Goal: Information Seeking & Learning: Learn about a topic

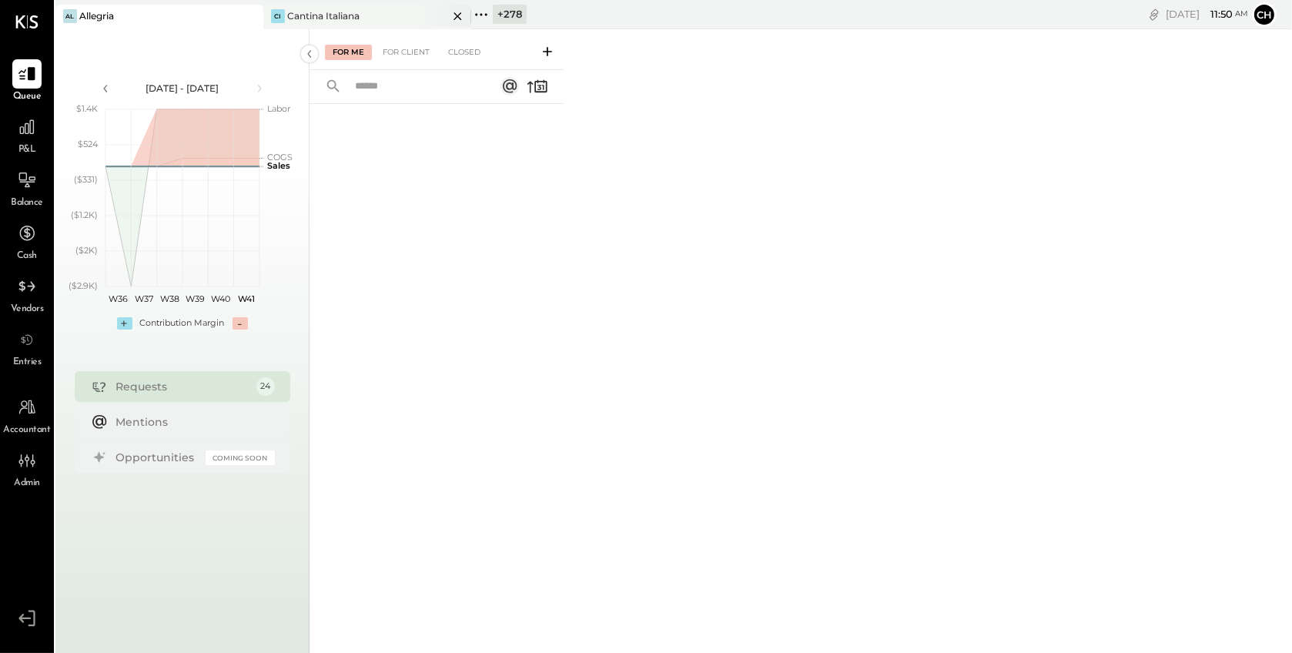
click at [461, 14] on icon at bounding box center [457, 16] width 19 height 18
click at [280, 13] on icon at bounding box center [273, 15] width 20 height 20
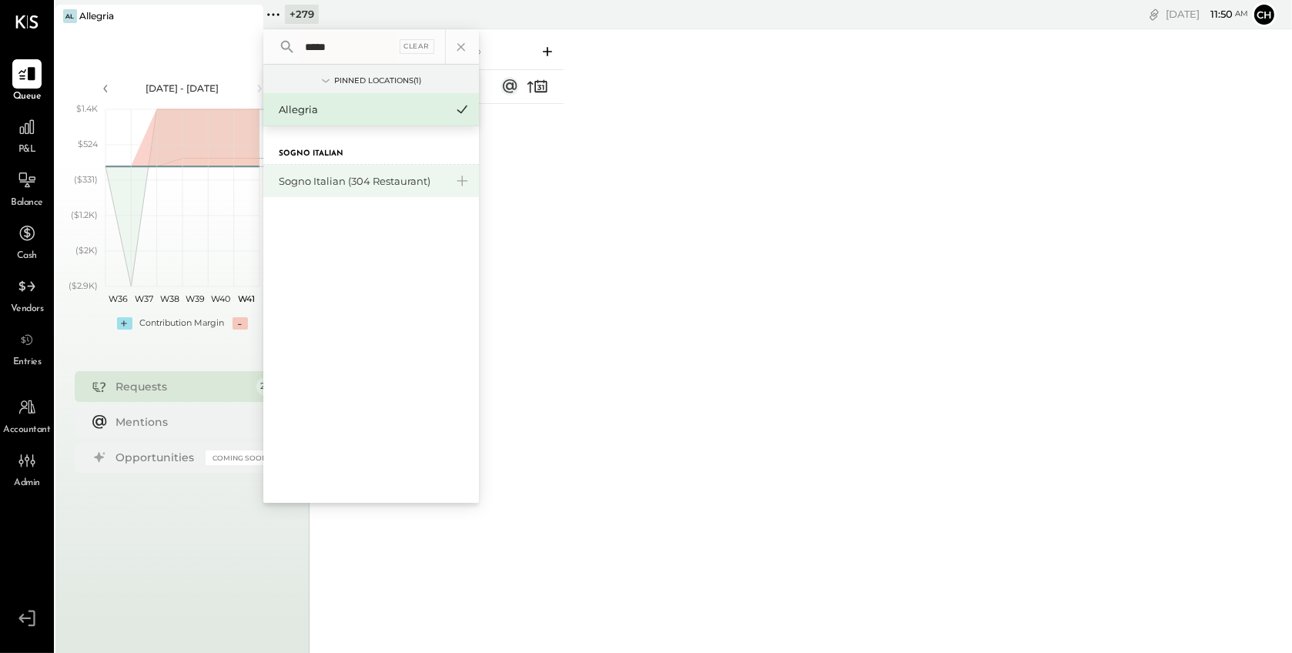
type input "*****"
click at [333, 170] on div "Sogno Italian (304 Restaurant)" at bounding box center [371, 181] width 216 height 32
click at [338, 179] on div "Sogno Italian (304 Restaurant)" at bounding box center [362, 181] width 166 height 15
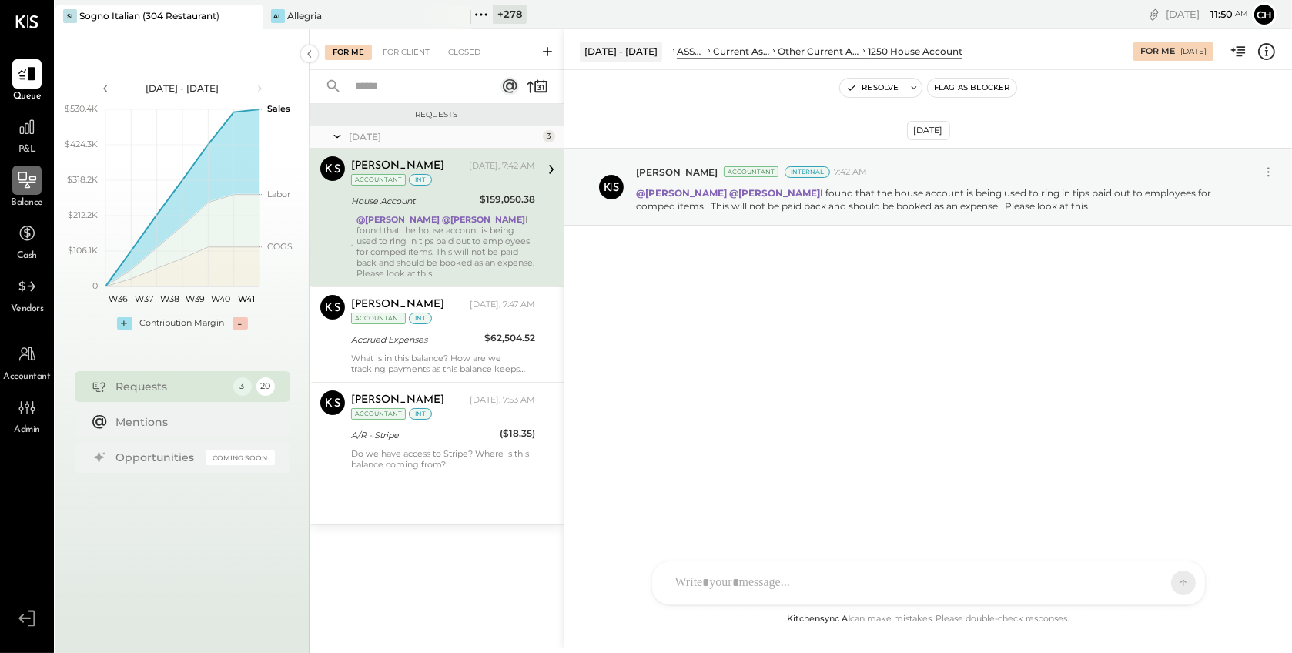
click at [24, 179] on icon at bounding box center [27, 180] width 18 height 16
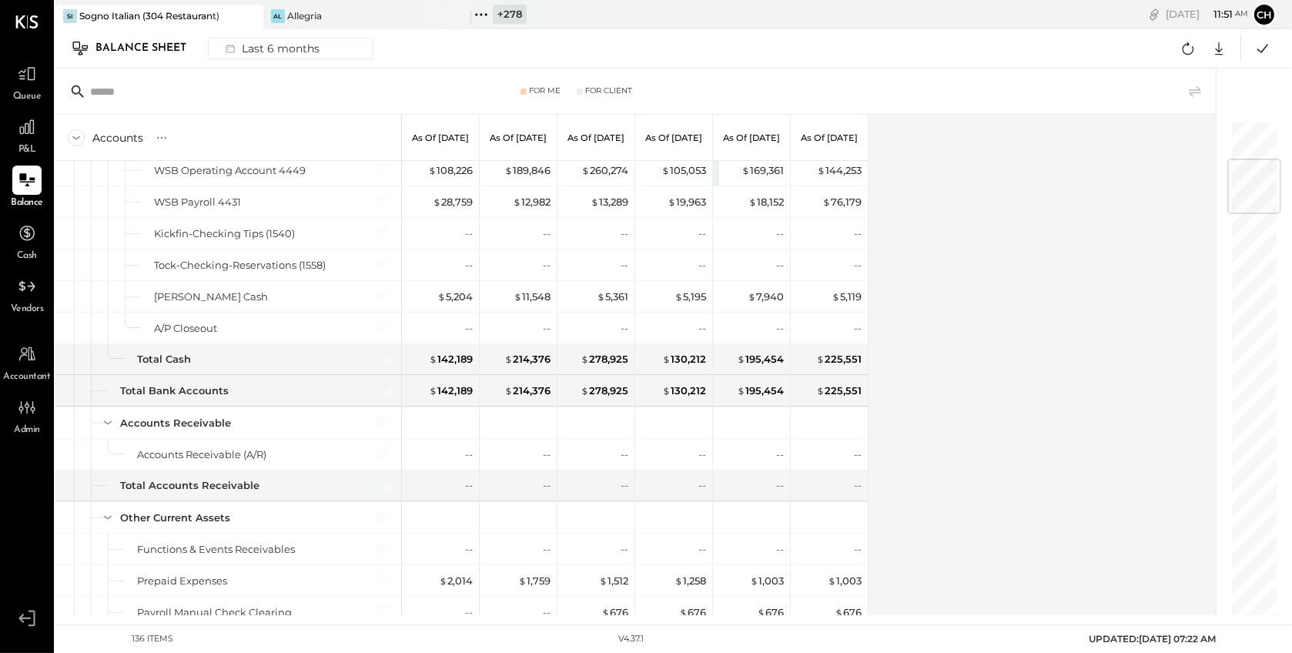
scroll to position [41, 0]
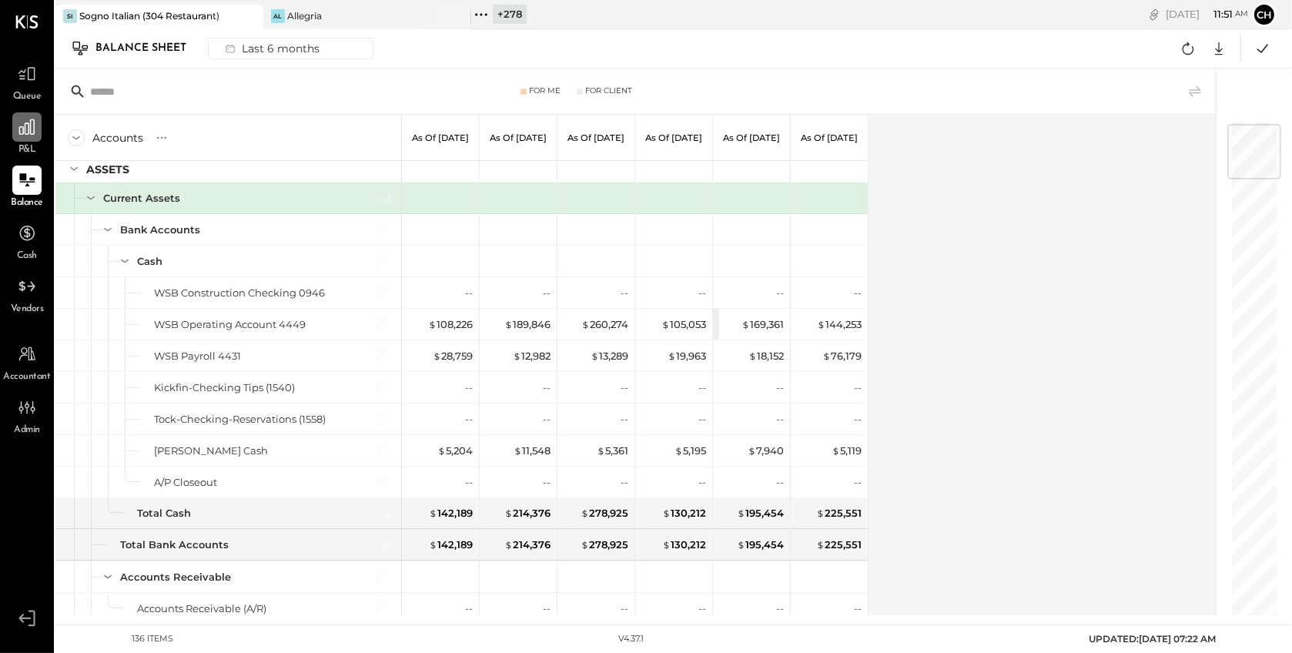
click at [19, 133] on icon at bounding box center [26, 126] width 15 height 15
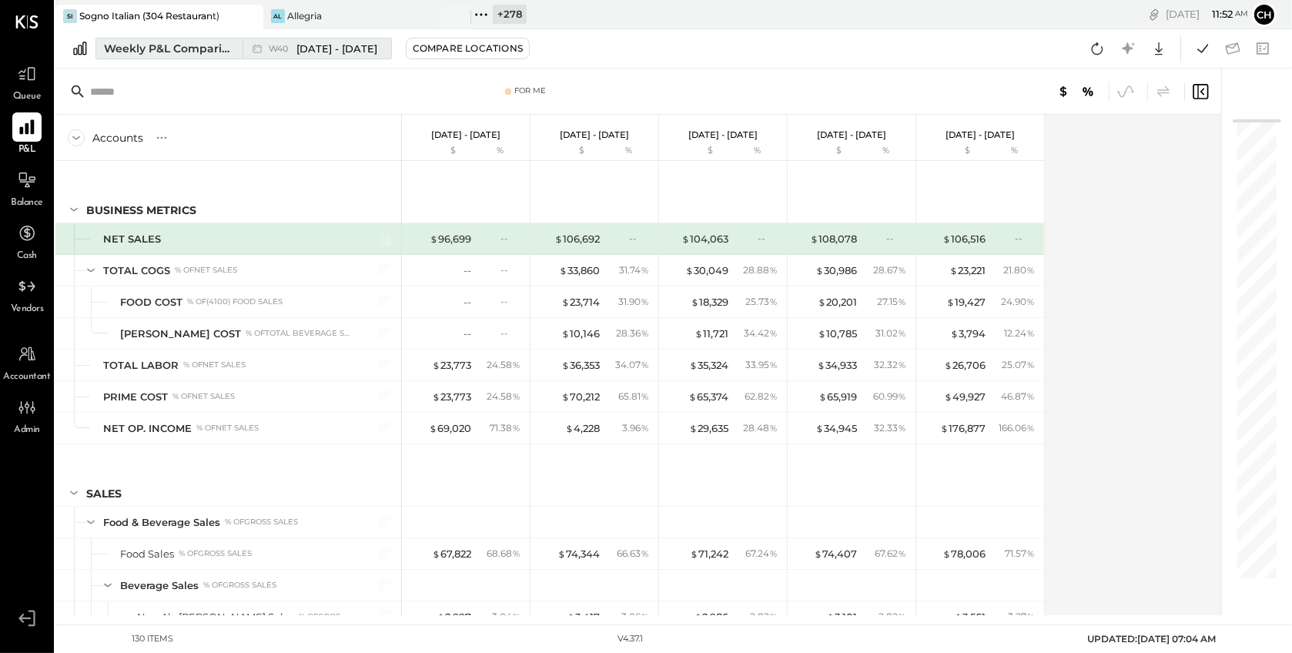
click at [196, 50] on div "Weekly P&L Comparison" at bounding box center [168, 48] width 129 height 15
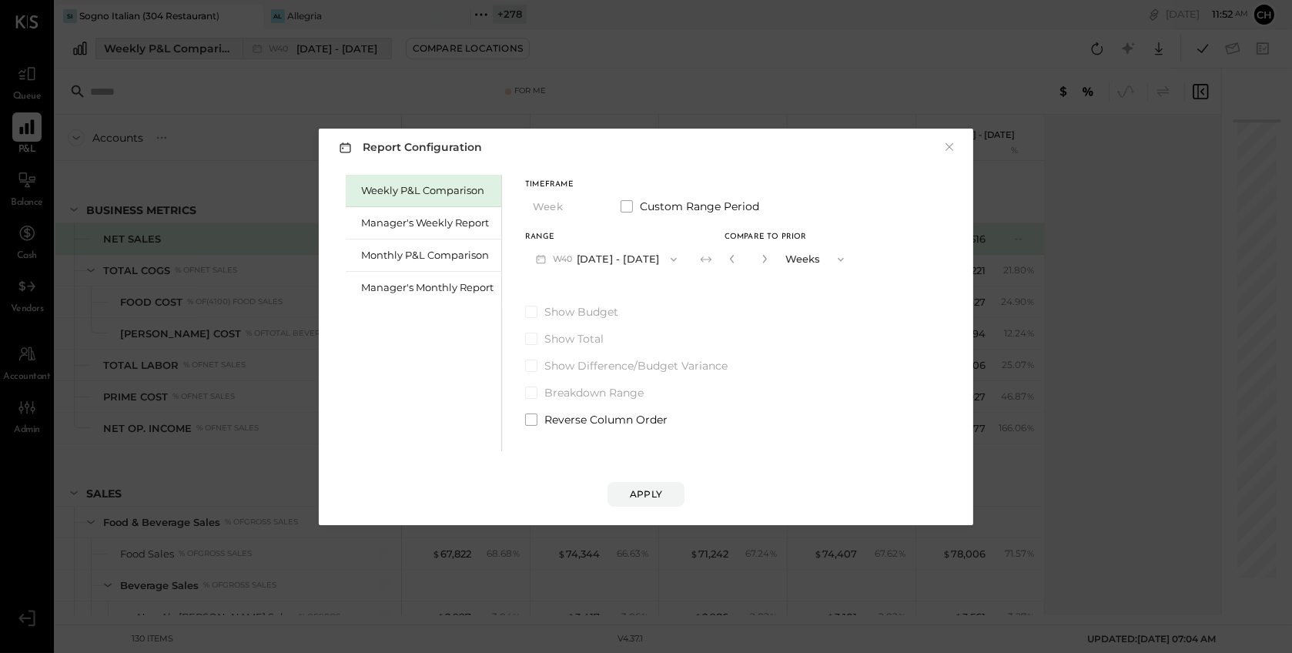
click at [196, 50] on div "Report Configuration × Weekly P&L Comparison Manager's Weekly Report Monthly P&…" at bounding box center [646, 326] width 1292 height 653
click at [437, 256] on div "Monthly P&L Comparison" at bounding box center [427, 255] width 132 height 15
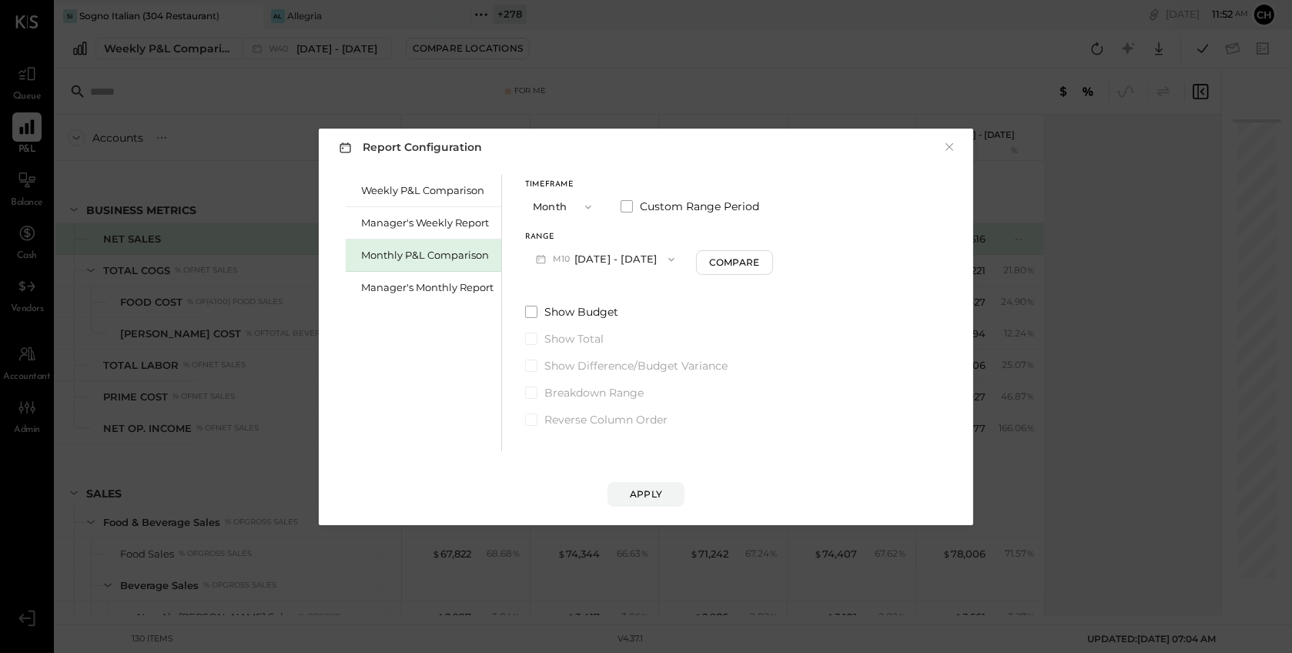
click at [641, 257] on button "M10 [DATE] - [DATE]" at bounding box center [605, 259] width 160 height 28
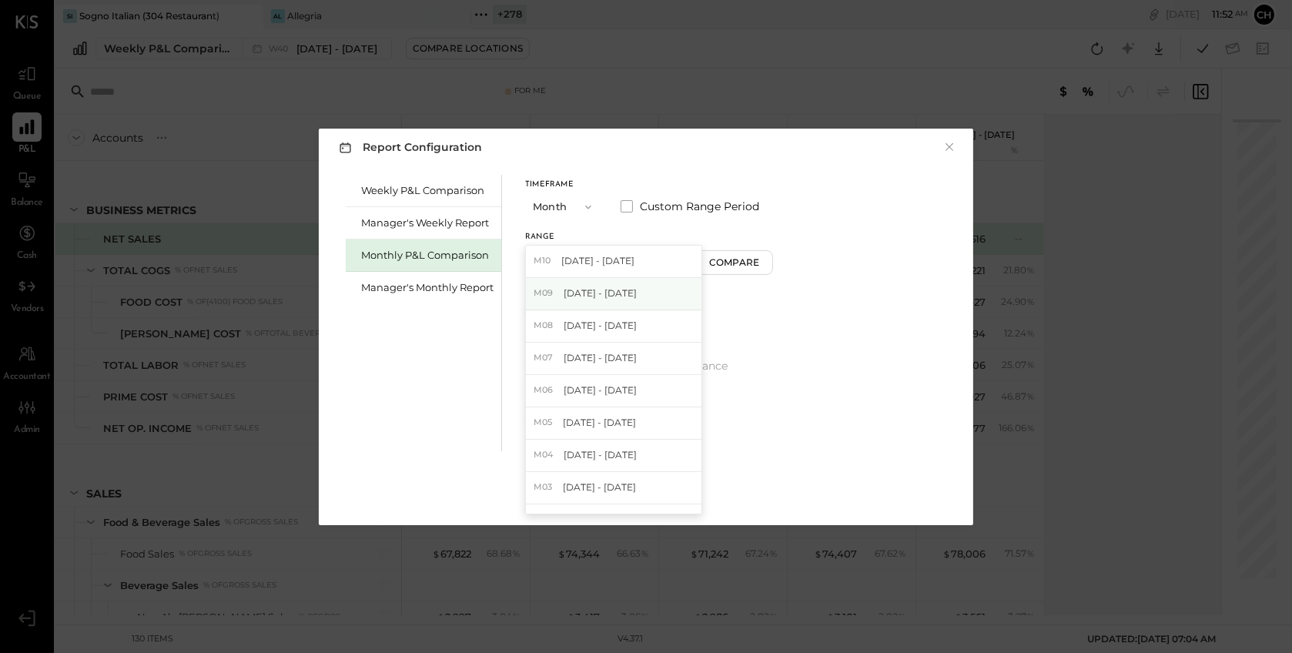
click at [637, 295] on div "M09 [DATE] - [DATE]" at bounding box center [614, 294] width 176 height 32
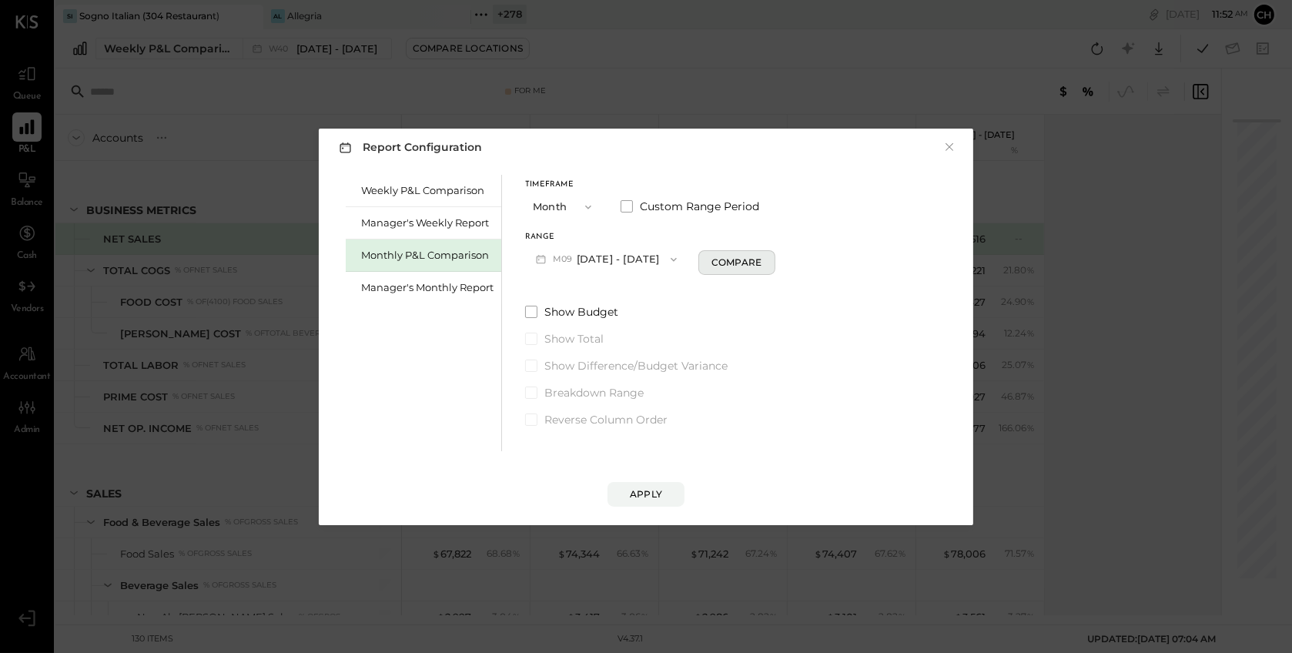
click at [713, 263] on div "Compare" at bounding box center [736, 262] width 50 height 13
click at [651, 492] on div "Apply" at bounding box center [646, 493] width 32 height 13
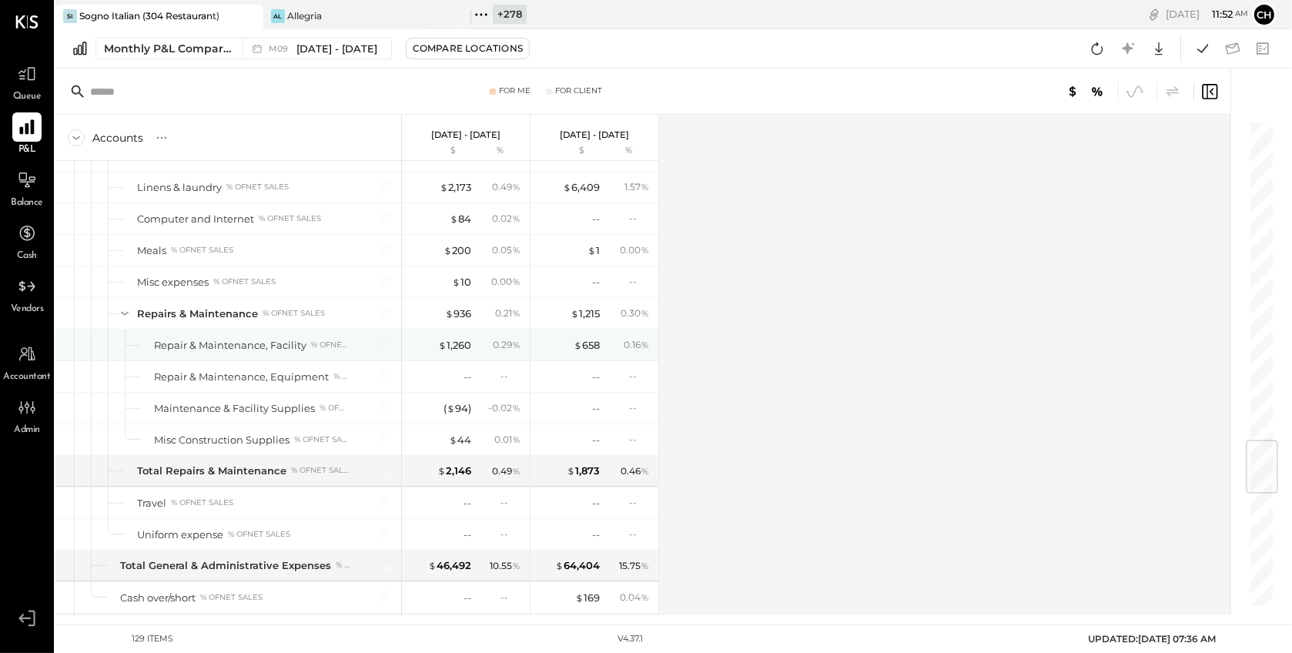
scroll to position [2613, 0]
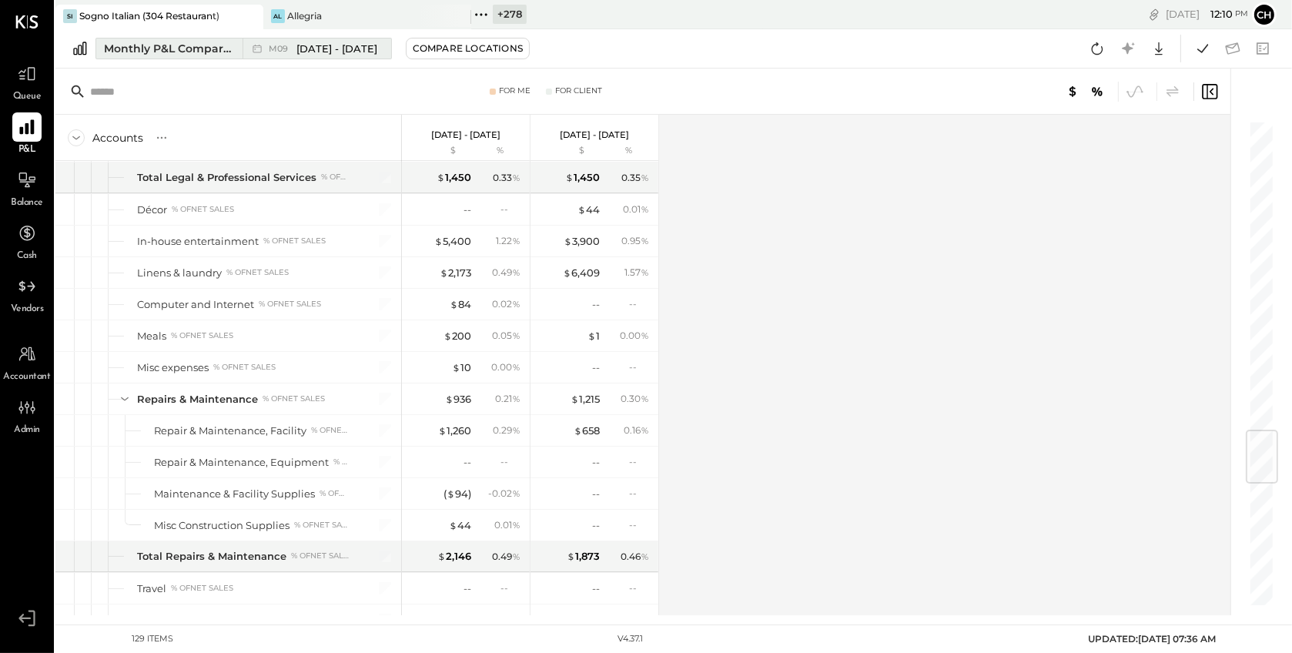
click at [216, 52] on div "Monthly P&L Comparison" at bounding box center [168, 48] width 129 height 15
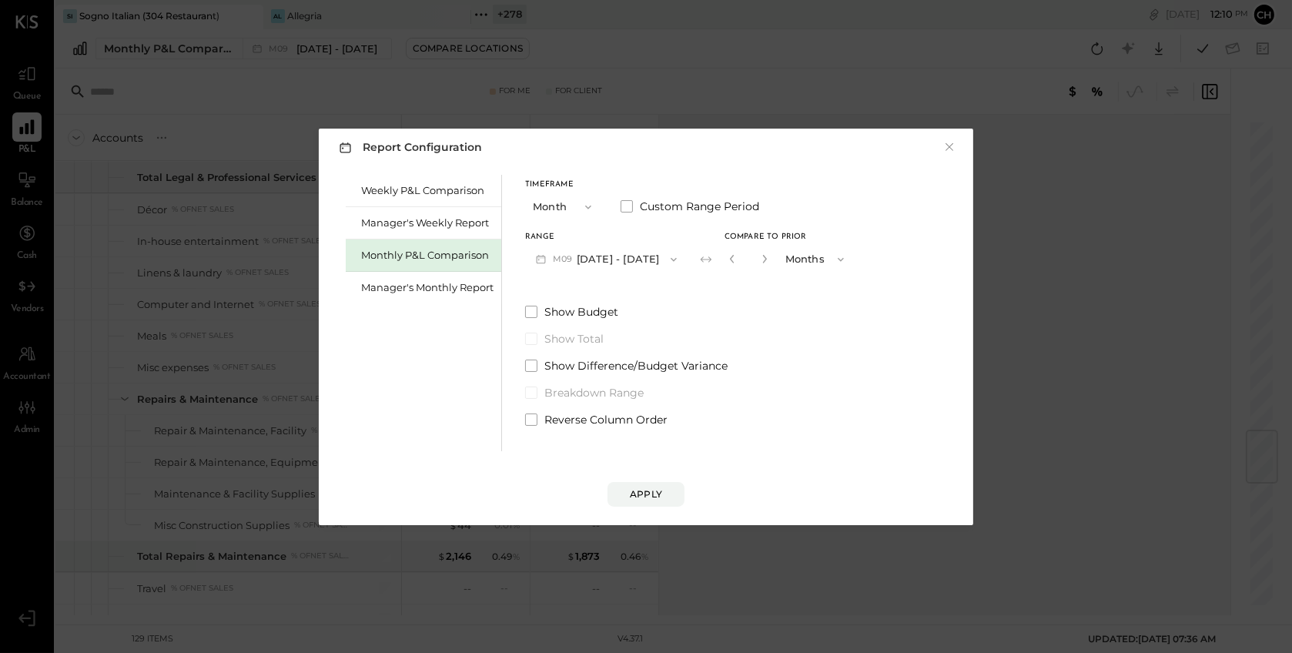
click at [573, 206] on button "Month" at bounding box center [563, 206] width 77 height 28
click at [574, 291] on div "Year" at bounding box center [563, 290] width 75 height 28
click at [654, 264] on button "[DATE] - [DATE]" at bounding box center [606, 259] width 162 height 28
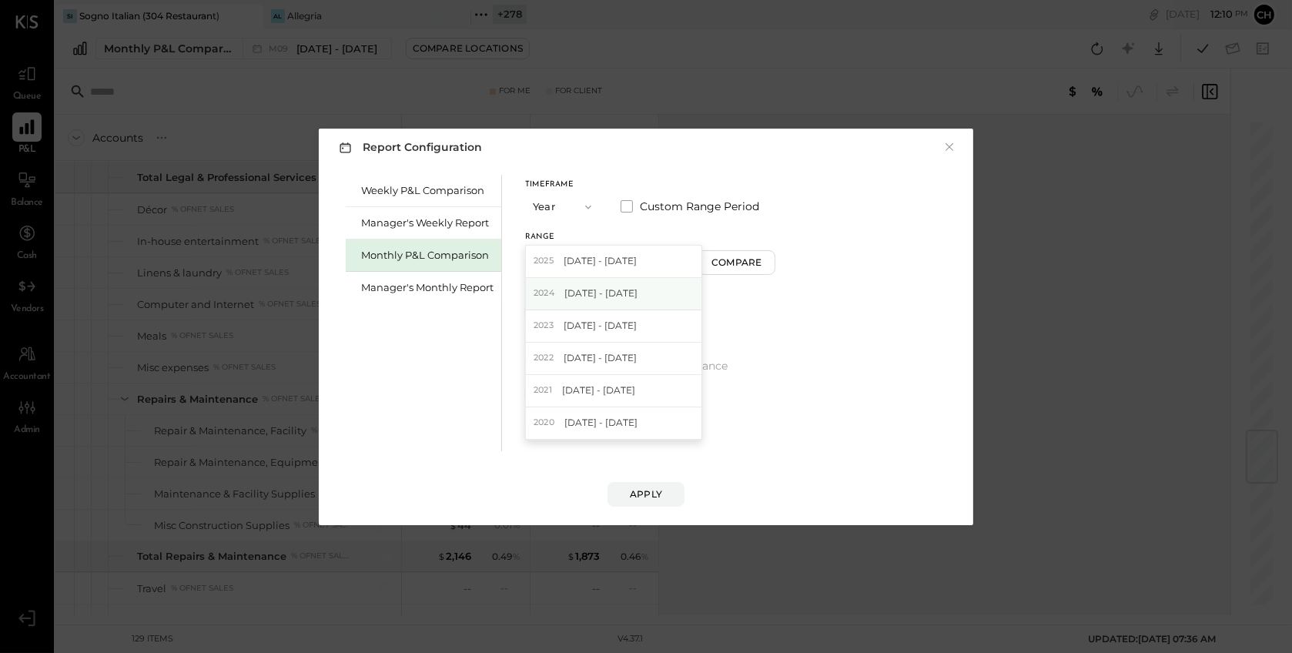
click at [637, 289] on span "[DATE] - [DATE]" at bounding box center [600, 292] width 73 height 13
click at [642, 491] on div "Apply" at bounding box center [646, 493] width 32 height 13
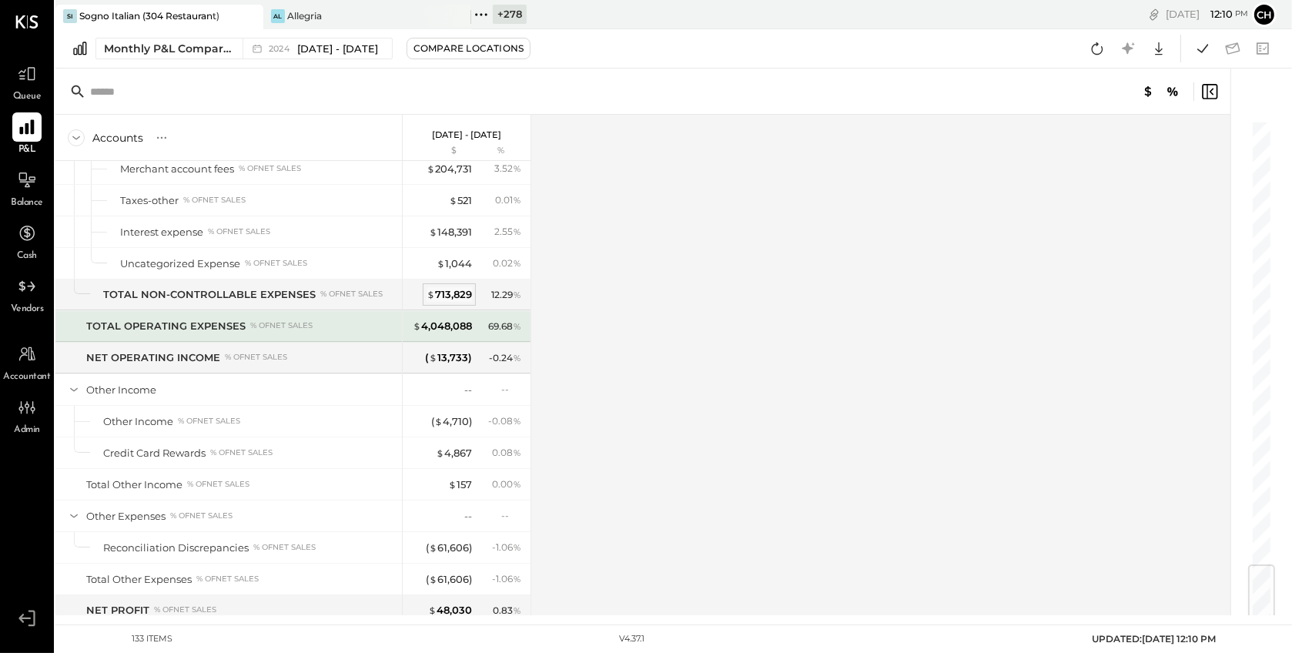
scroll to position [3767, 0]
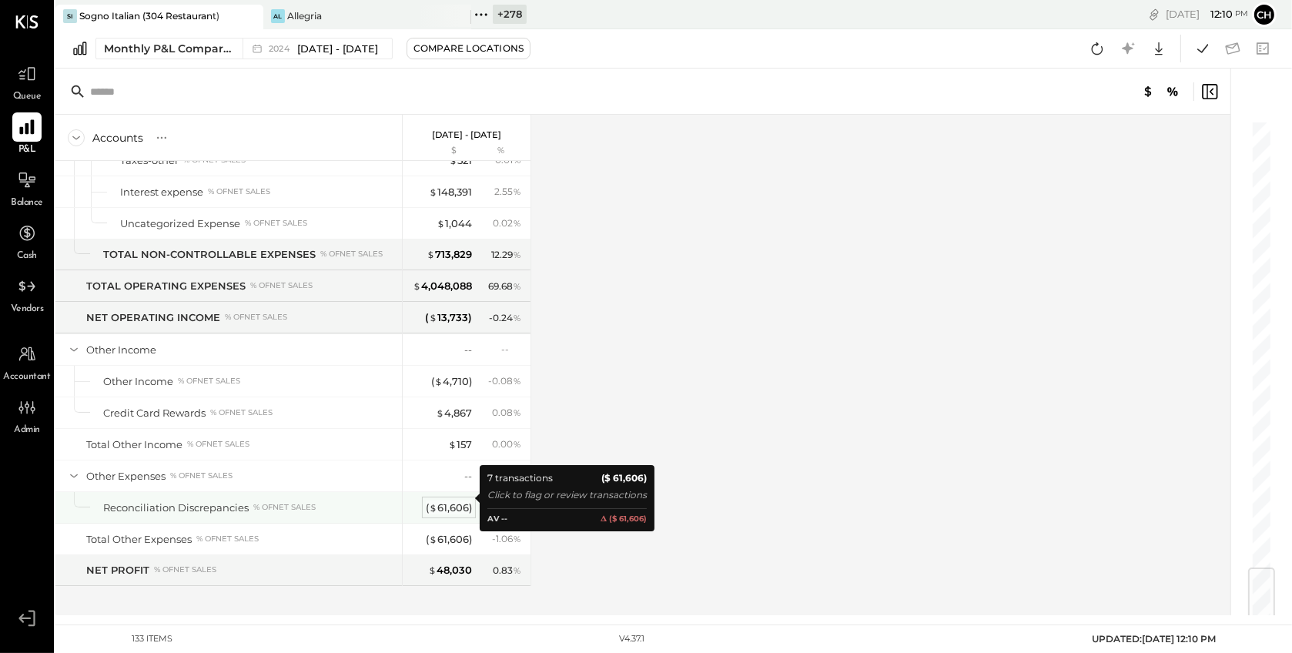
click at [449, 502] on div "( $ 61,606 )" at bounding box center [449, 507] width 46 height 15
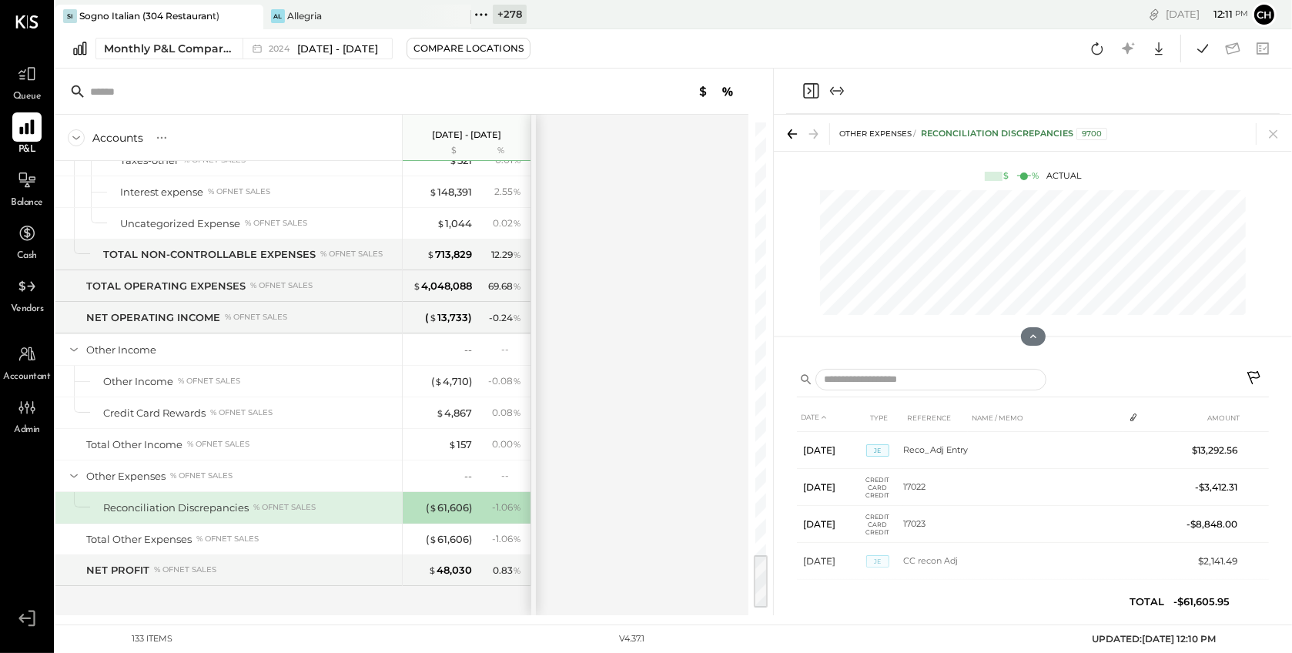
click at [1253, 375] on icon at bounding box center [1255, 379] width 18 height 18
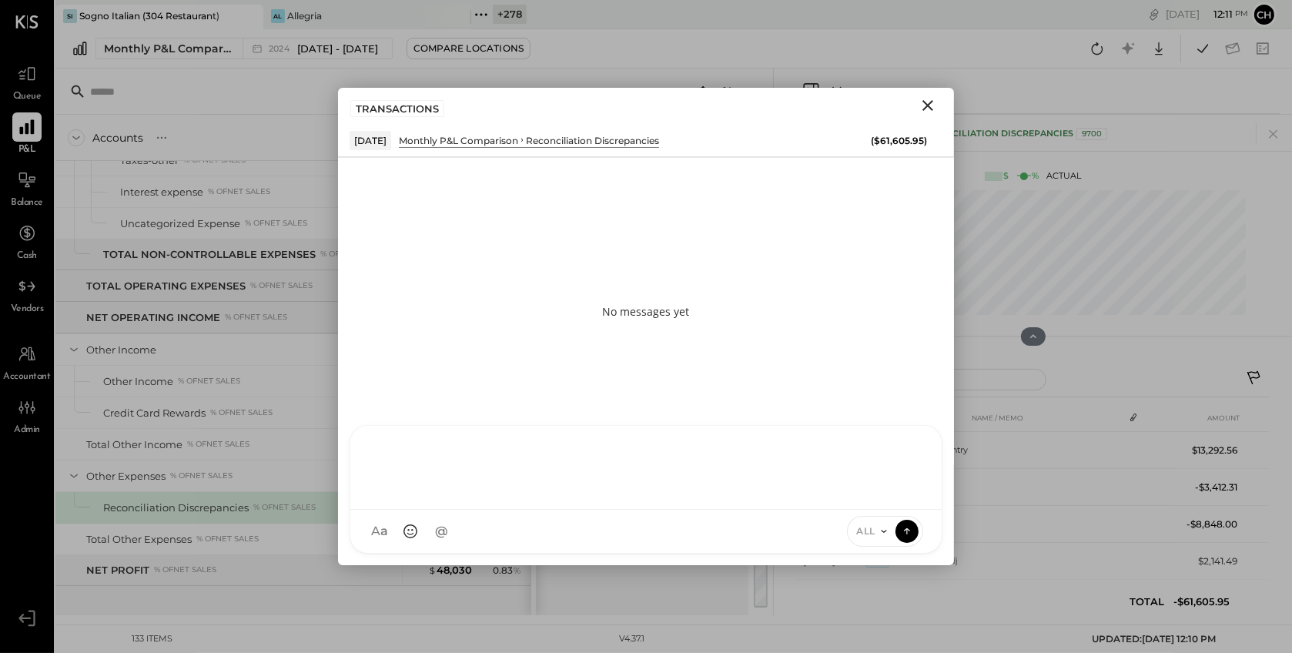
click at [488, 510] on div at bounding box center [645, 468] width 591 height 84
type input "***"
click at [529, 463] on span "[PERSON_NAME]" at bounding box center [498, 460] width 121 height 15
click at [517, 461] on span "[PERSON_NAME]" at bounding box center [498, 460] width 121 height 15
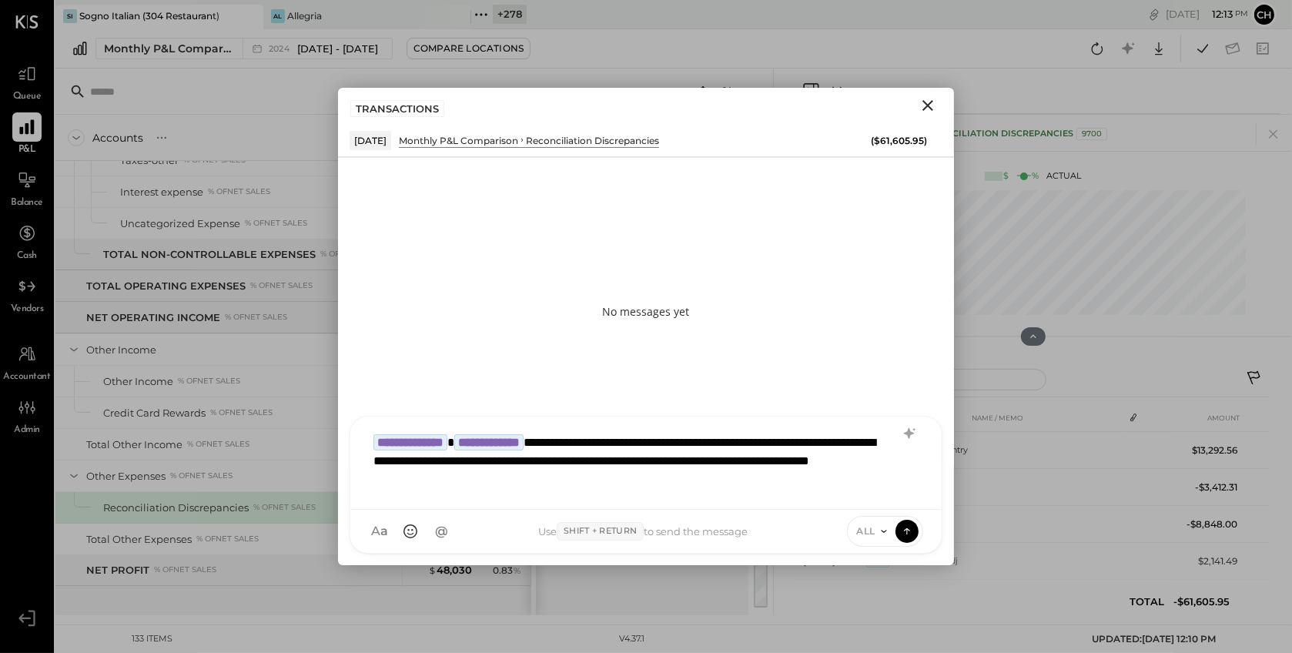
click at [601, 440] on div "**********" at bounding box center [646, 461] width 560 height 71
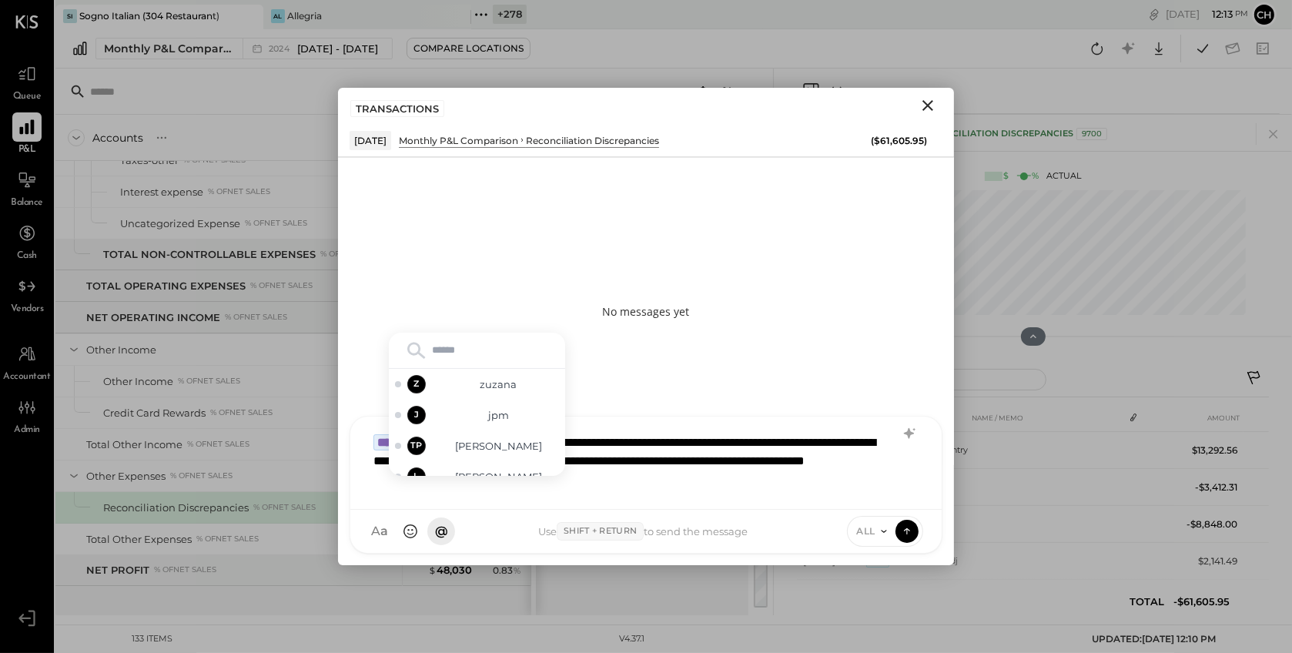
type input "*"
click at [508, 392] on span "jpm" at bounding box center [498, 384] width 121 height 15
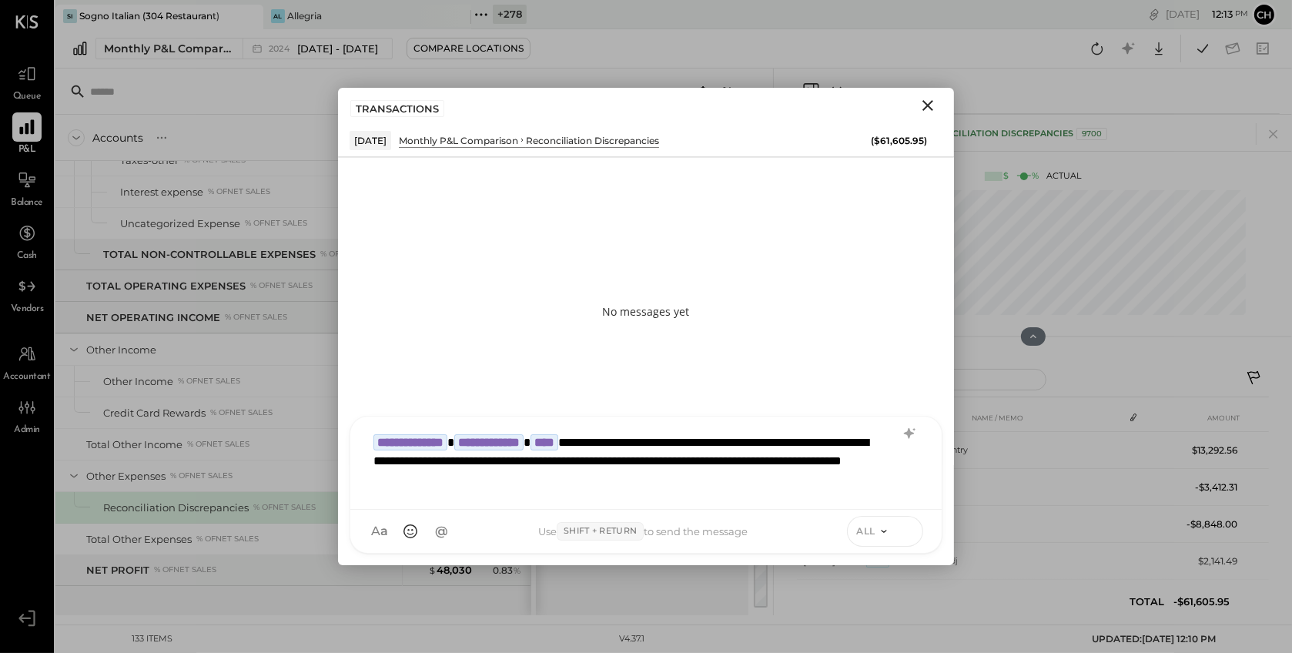
click at [907, 530] on icon at bounding box center [906, 531] width 1 height 6
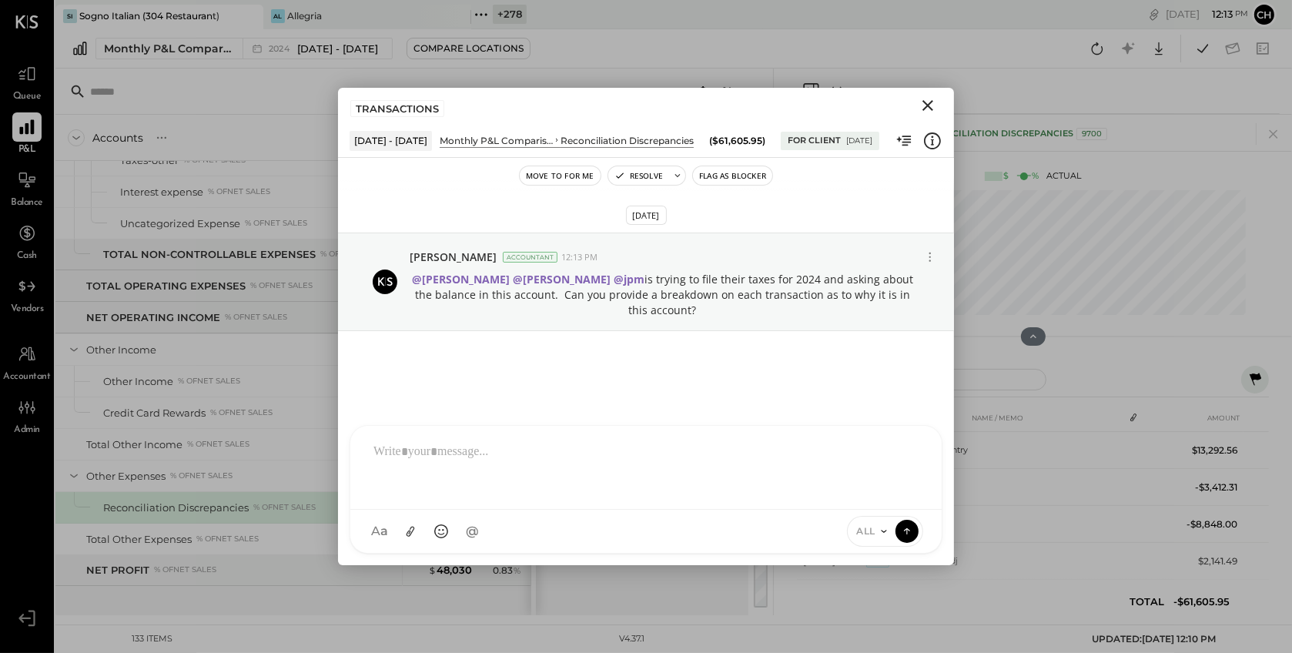
click at [930, 102] on icon "Close" at bounding box center [927, 105] width 11 height 11
